Goal: Find contact information: Find contact information

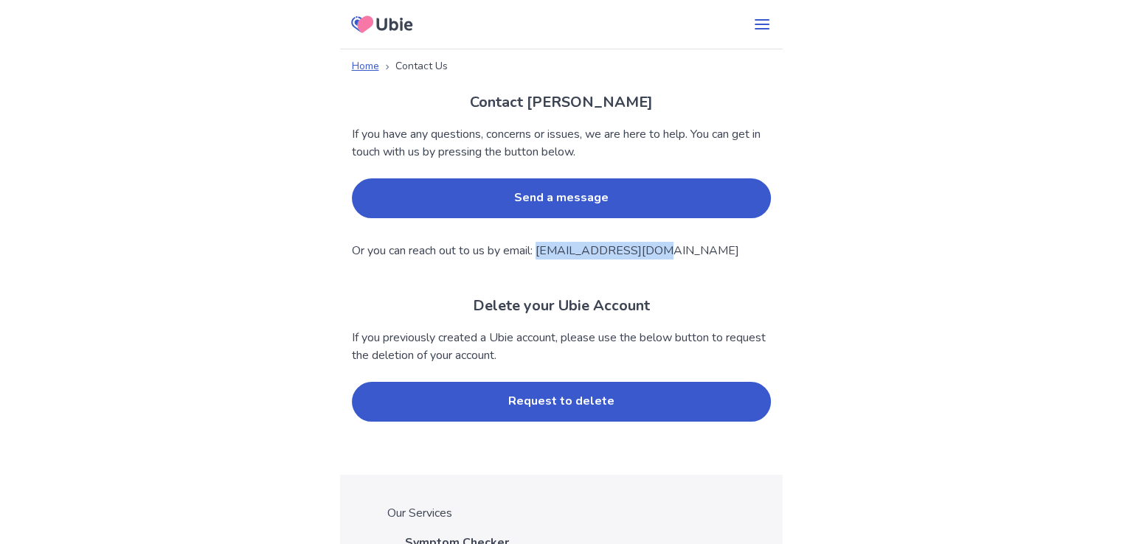
drag, startPoint x: 556, startPoint y: 246, endPoint x: 664, endPoint y: 243, distance: 108.5
click at [664, 243] on p "Or you can reach out to us by email: [EMAIL_ADDRESS][DOMAIN_NAME]" at bounding box center [561, 251] width 419 height 18
copy p "[EMAIL_ADDRESS][DOMAIN_NAME]"
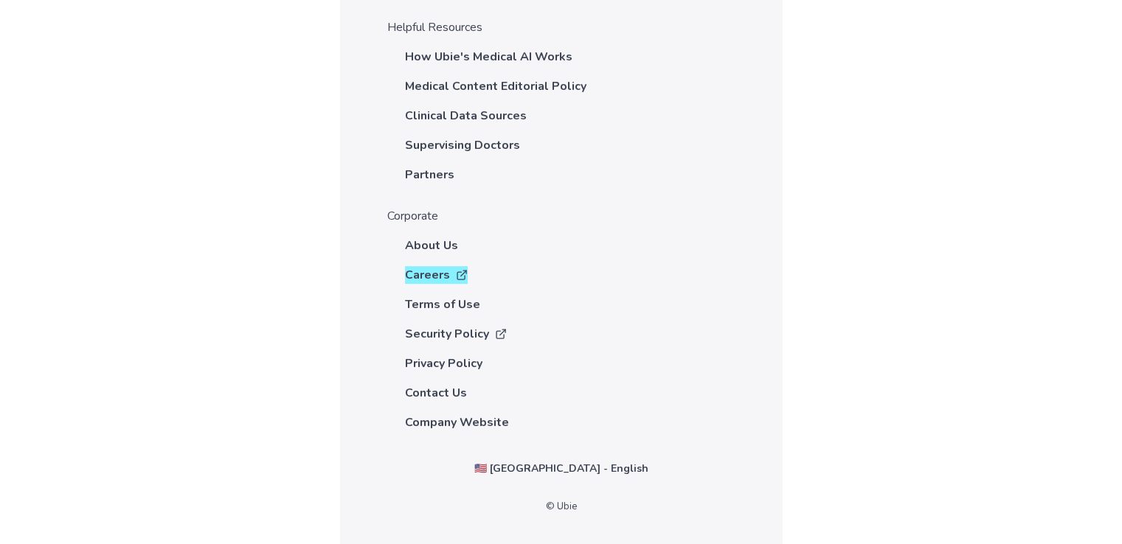
scroll to position [774, 0]
